Goal: Transaction & Acquisition: Book appointment/travel/reservation

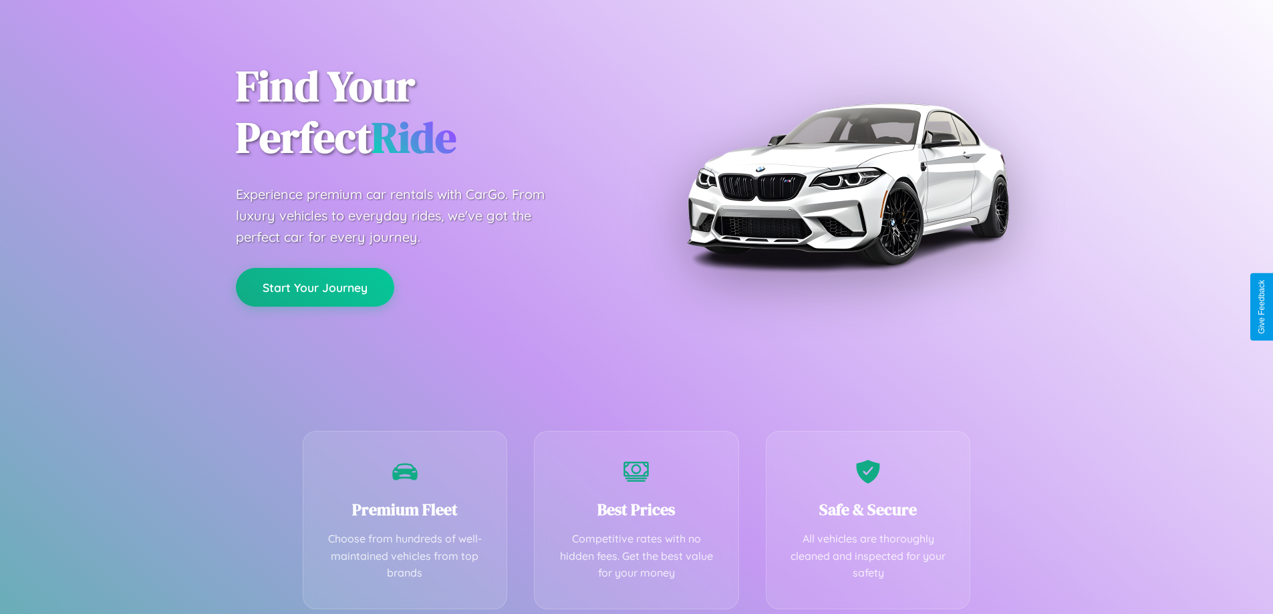
scroll to position [263, 0]
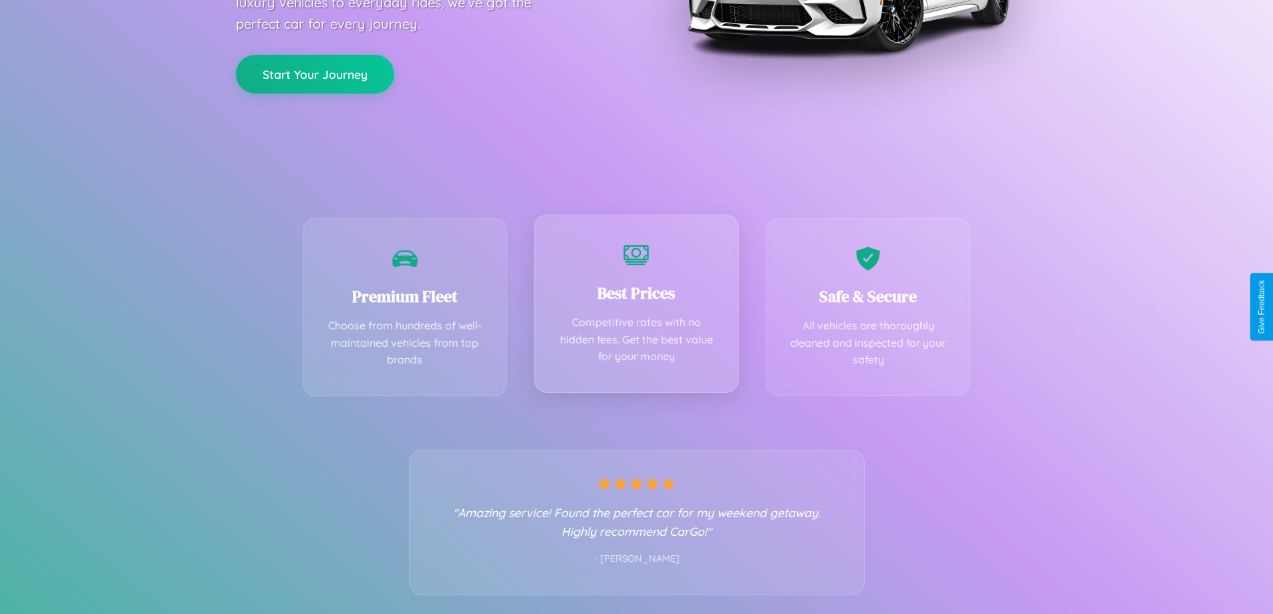
click at [636, 307] on div "Best Prices Competitive rates with no hidden fees. Get the best value for your …" at bounding box center [636, 304] width 205 height 178
click at [315, 74] on button "Start Your Journey" at bounding box center [315, 72] width 158 height 39
click at [315, 72] on button "Start Your Journey" at bounding box center [315, 72] width 158 height 39
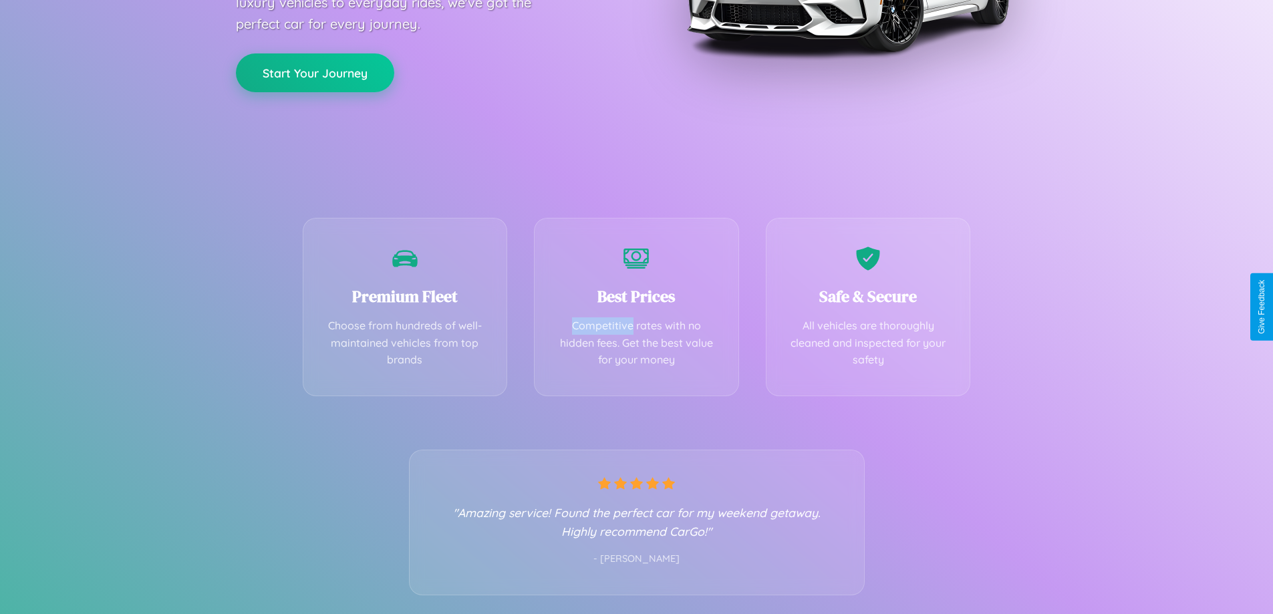
click at [315, 72] on button "Start Your Journey" at bounding box center [315, 72] width 158 height 39
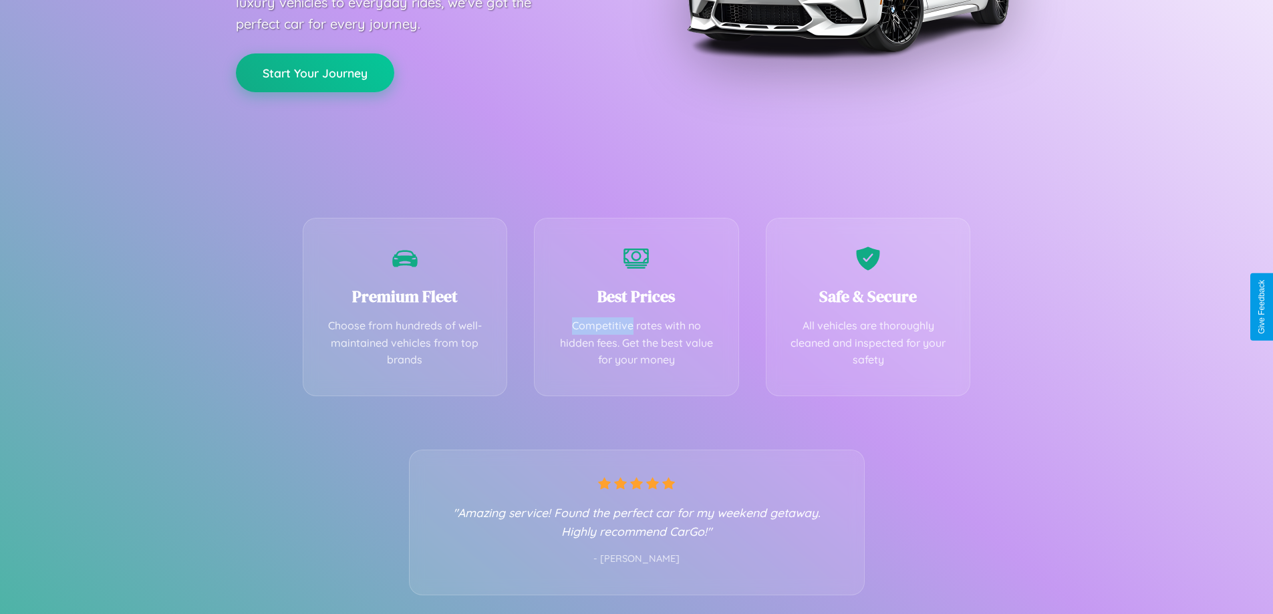
click at [315, 72] on button "Start Your Journey" at bounding box center [315, 72] width 158 height 39
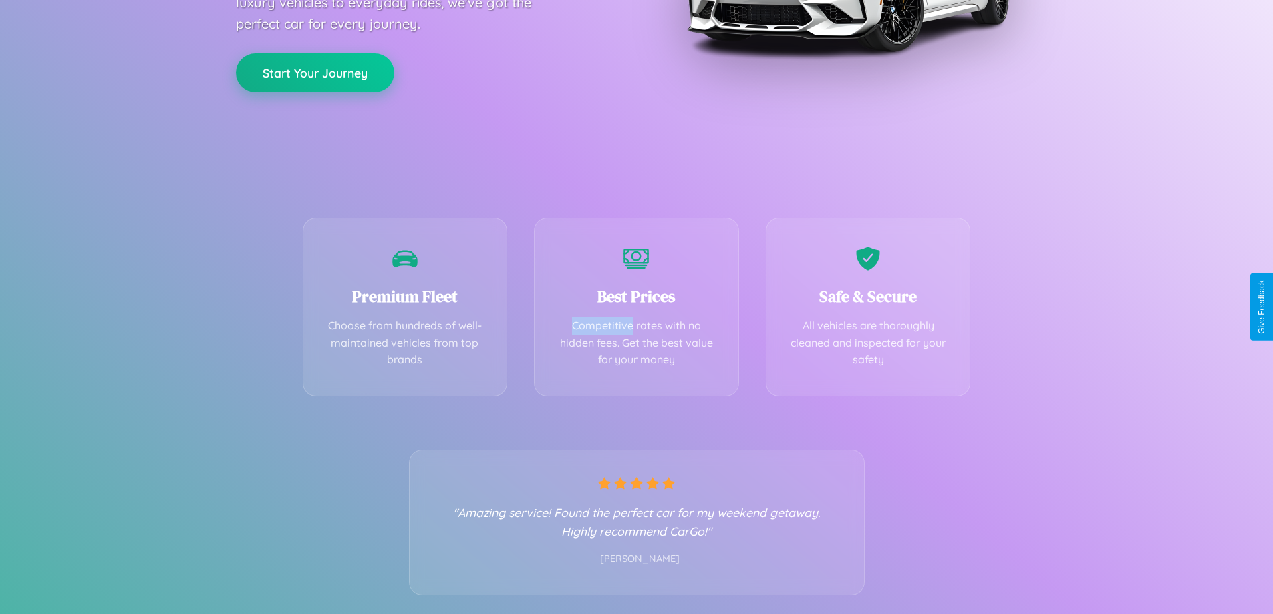
click at [315, 72] on button "Start Your Journey" at bounding box center [315, 72] width 158 height 39
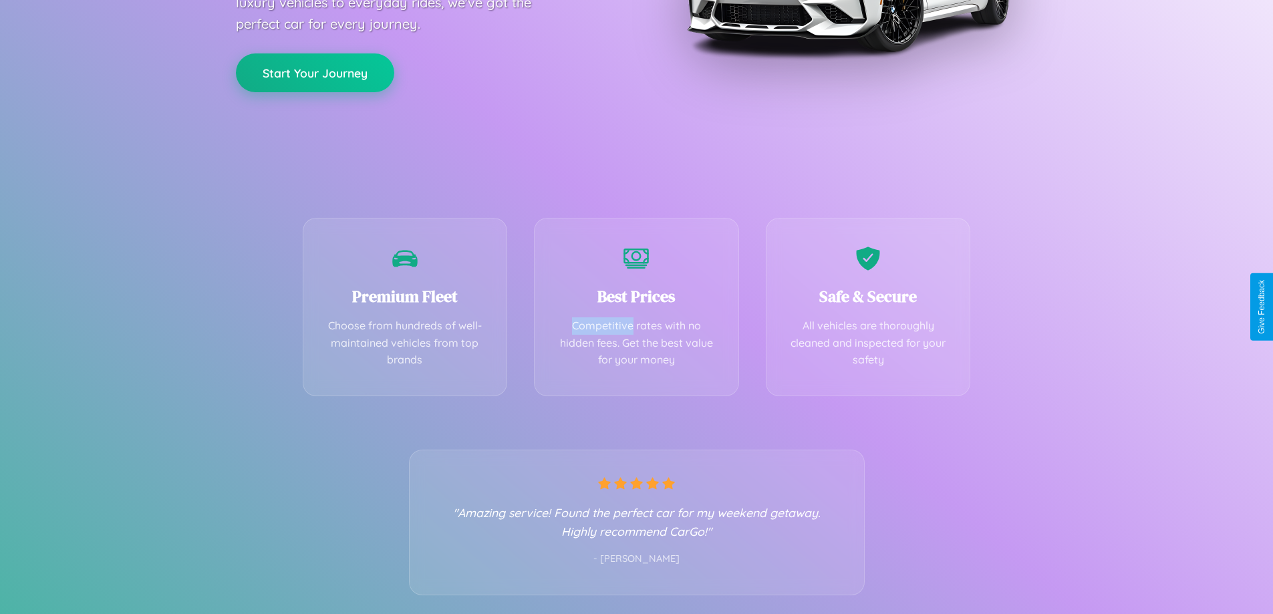
click at [315, 72] on button "Start Your Journey" at bounding box center [315, 72] width 158 height 39
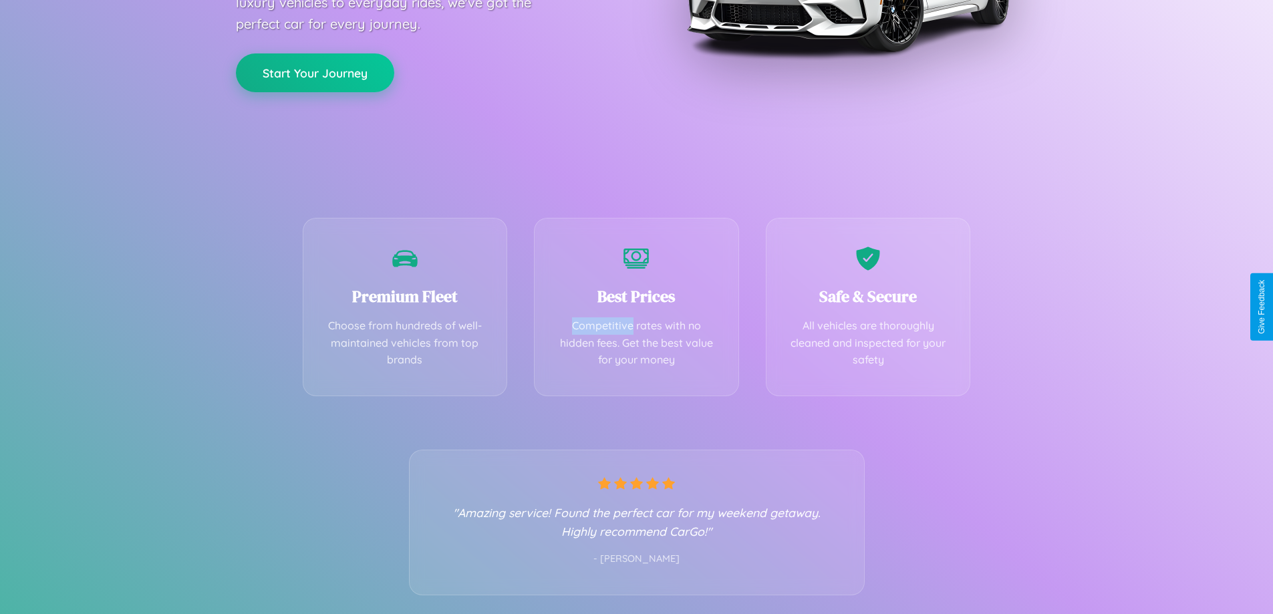
click at [315, 72] on button "Start Your Journey" at bounding box center [315, 72] width 158 height 39
